Goal: Information Seeking & Learning: Learn about a topic

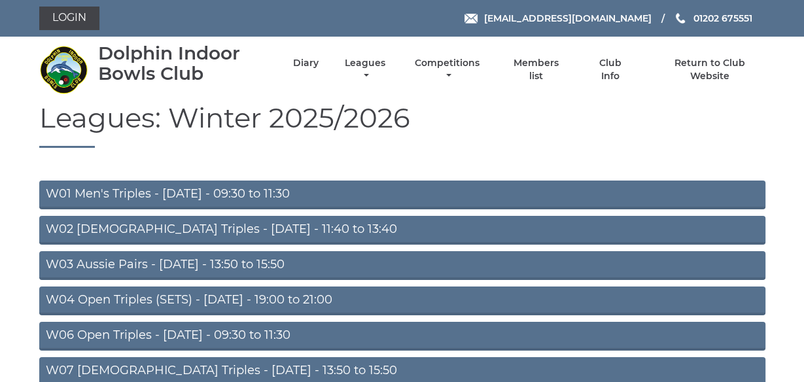
click at [139, 338] on link "W06 Open Triples - Tuesday - 09:30 to 11:30" at bounding box center [402, 336] width 726 height 29
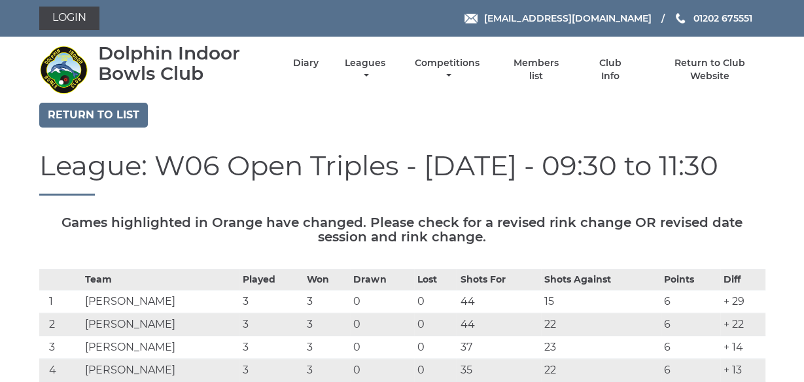
click at [29, 156] on div "League: W06 Open Triples - [DATE] - 09:30 to 11:30" at bounding box center [402, 183] width 746 height 65
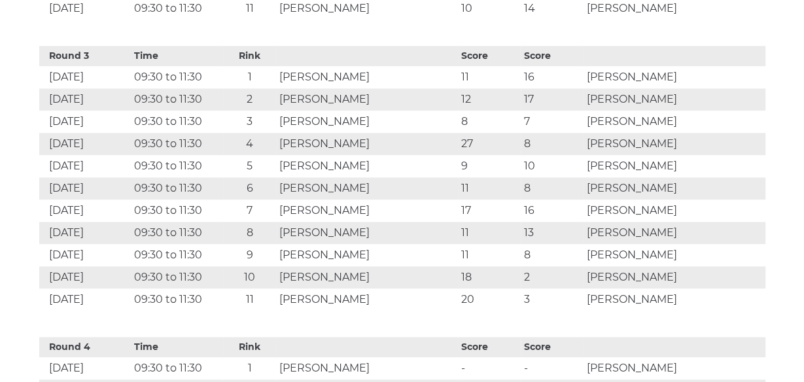
scroll to position [1487, 0]
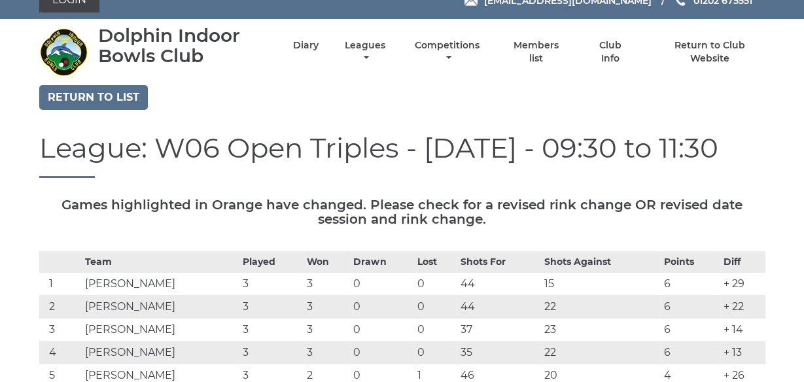
scroll to position [0, 0]
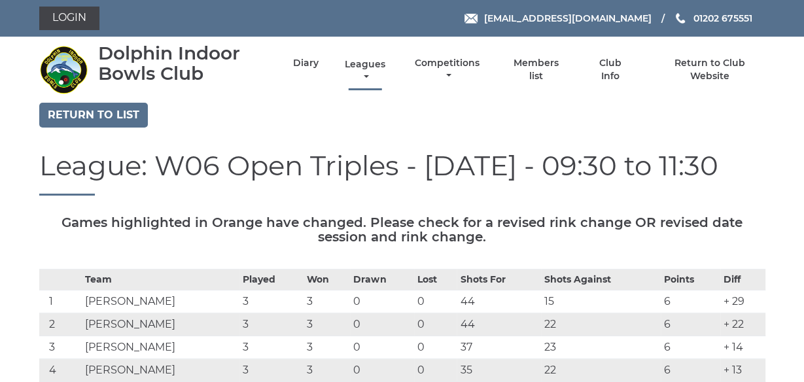
click at [368, 63] on link "Leagues" at bounding box center [365, 71] width 47 height 26
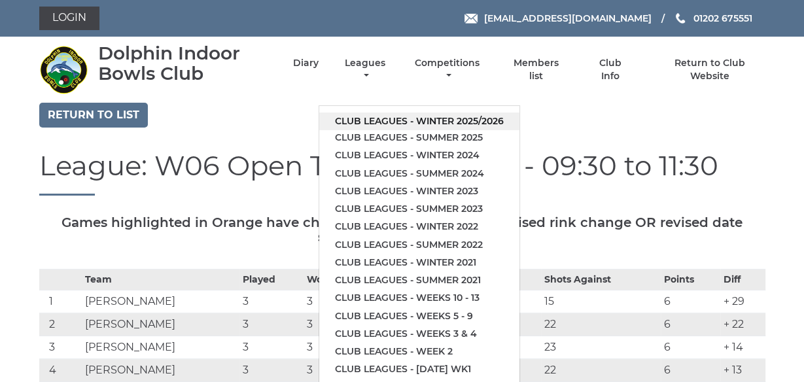
click at [429, 122] on link "Club leagues - Winter 2025/2026" at bounding box center [419, 122] width 200 height 18
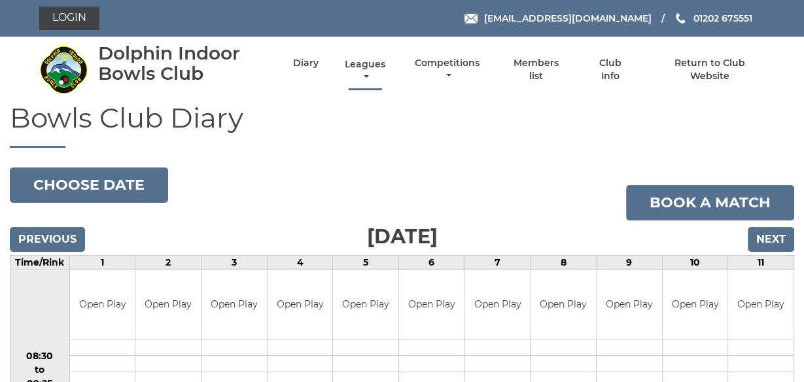
click at [365, 70] on link "Leagues" at bounding box center [365, 71] width 47 height 26
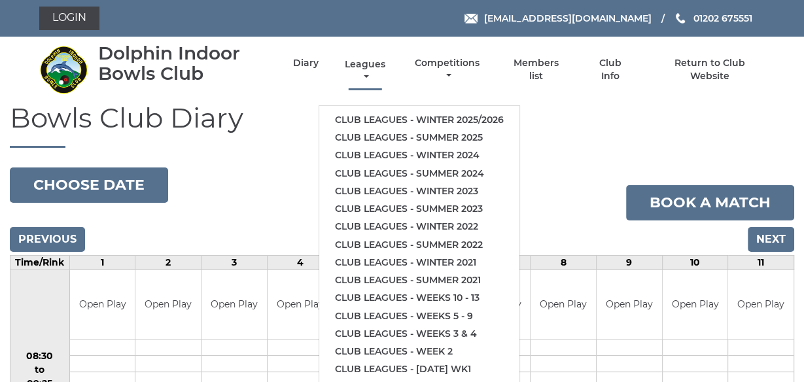
click at [397, 120] on link "Club leagues - Winter 2025/2026" at bounding box center [419, 120] width 200 height 18
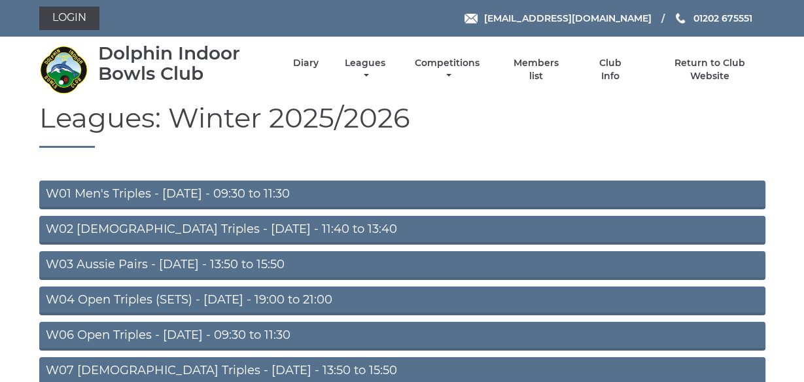
click at [118, 138] on h1 "Leagues: Winter 2025/2026" at bounding box center [402, 125] width 726 height 45
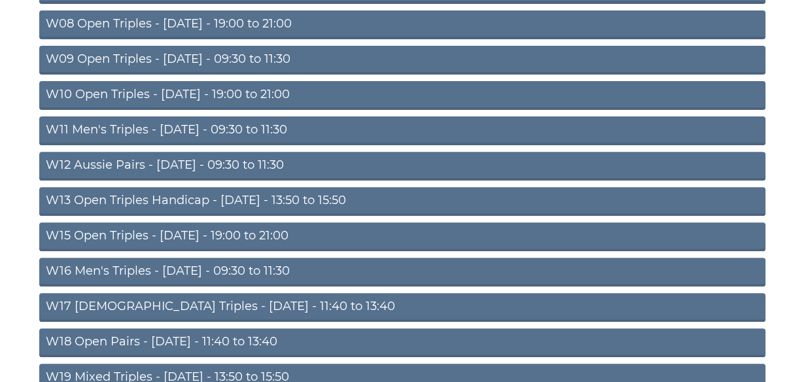
scroll to position [398, 0]
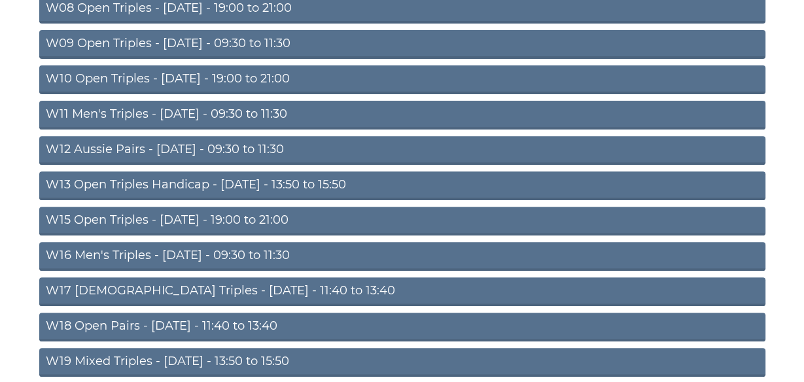
click at [118, 111] on link "W11 Men's Triples - Thursday - 09:30 to 11:30" at bounding box center [402, 115] width 726 height 29
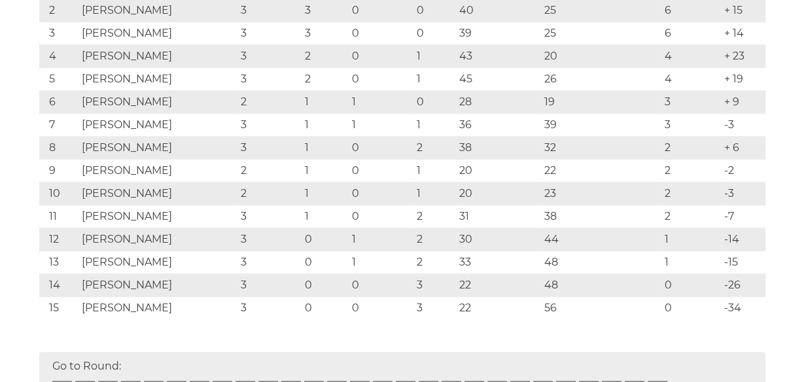
scroll to position [293, 0]
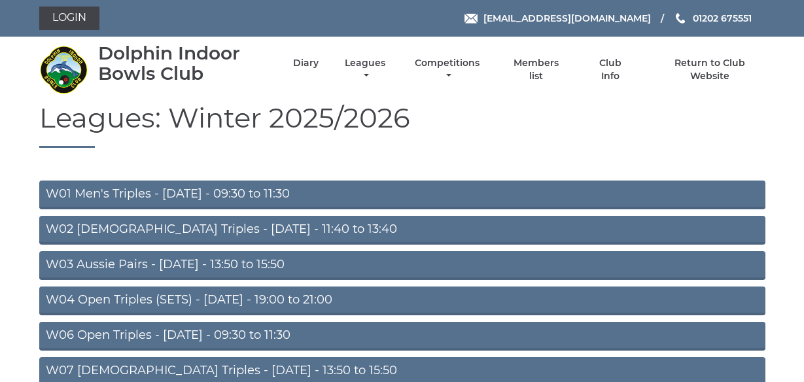
scroll to position [392, 0]
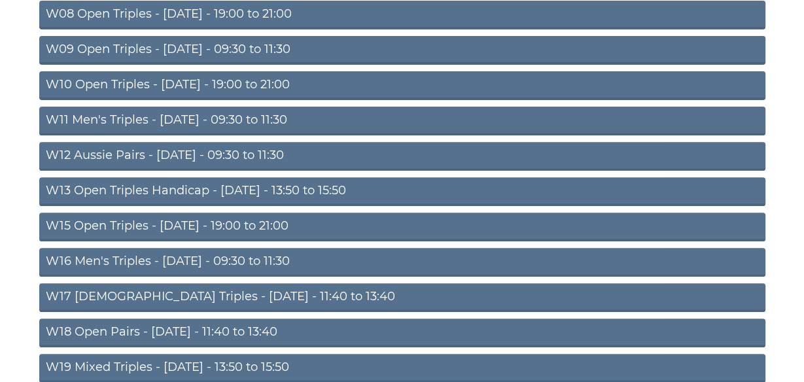
click at [200, 84] on link "W10 Open Triples - Wednesday - 19:00 to 21:00" at bounding box center [402, 85] width 726 height 29
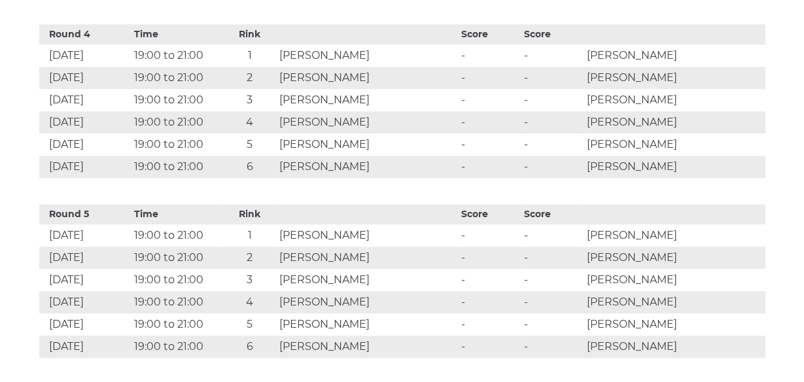
scroll to position [1194, 0]
